Goal: Task Accomplishment & Management: Use online tool/utility

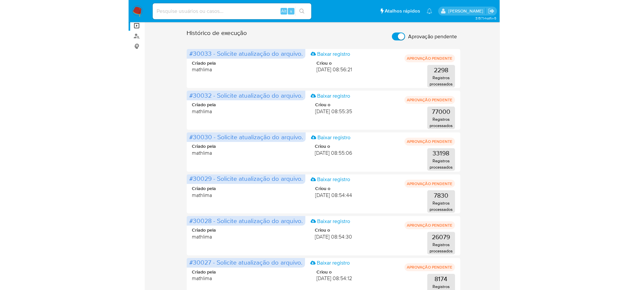
scroll to position [36, 0]
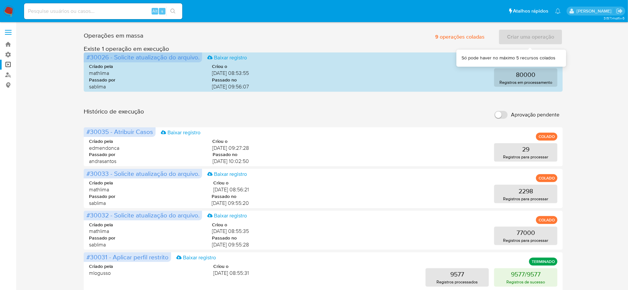
click at [524, 36] on div "Criar uma operação" at bounding box center [531, 37] width 64 height 16
click at [590, 103] on div "Operações em massa 9 operações coladas Criar uma operação Só pode haver no máxi…" at bounding box center [323, 294] width 599 height 536
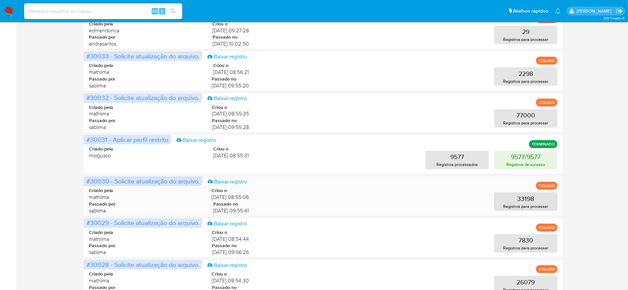
scroll to position [157, 0]
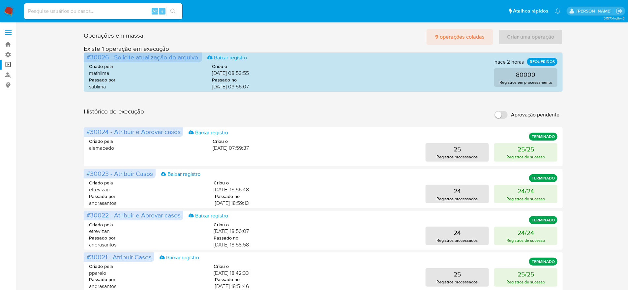
click at [475, 35] on span "9 operações coladas" at bounding box center [459, 37] width 49 height 15
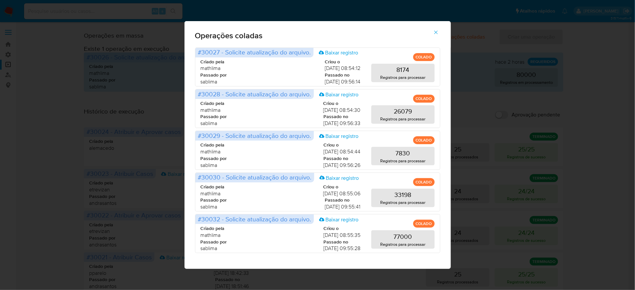
click at [633, 74] on div "Operações coladas #30027 - Solicite atualização do arquivo. Baixar registro COL…" at bounding box center [317, 145] width 635 height 290
click at [600, 108] on div "Operações coladas #30027 - Solicite atualização do arquivo. Baixar registro COL…" at bounding box center [317, 145] width 635 height 290
click at [424, 40] on button "button" at bounding box center [435, 32] width 23 height 16
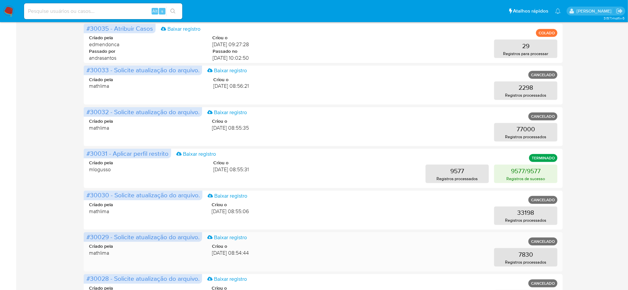
scroll to position [157, 0]
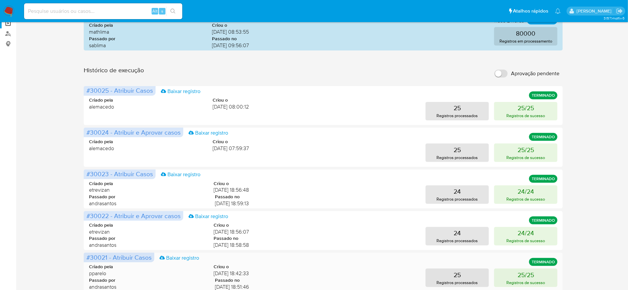
scroll to position [0, 0]
